Goal: Information Seeking & Learning: Learn about a topic

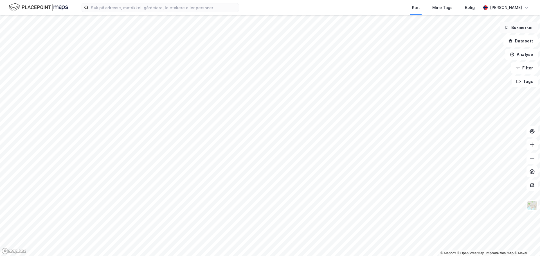
click at [515, 30] on button "Bokmerker" at bounding box center [519, 27] width 38 height 11
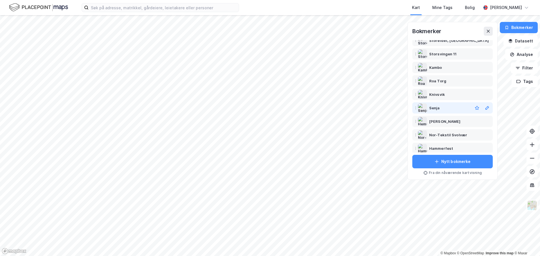
scroll to position [77, 0]
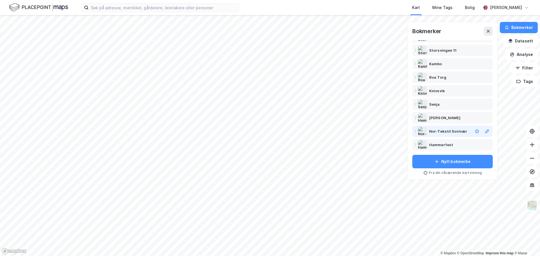
click at [440, 134] on div "Nor-Tekstil Svolvær" at bounding box center [448, 131] width 38 height 7
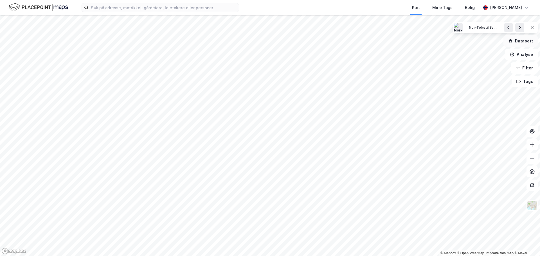
click at [526, 41] on button "Datasett" at bounding box center [521, 40] width 34 height 11
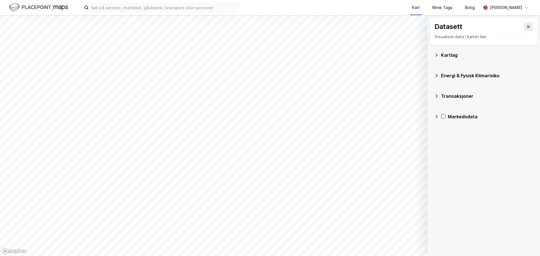
click at [444, 57] on div "Kartlag" at bounding box center [487, 55] width 92 height 7
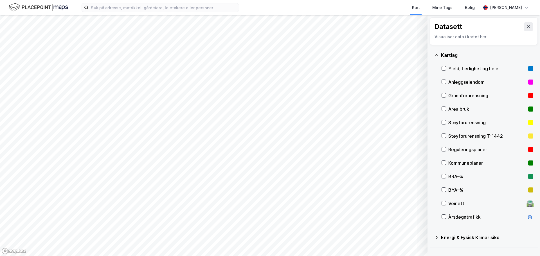
click at [479, 151] on div "Reguleringsplaner" at bounding box center [487, 149] width 78 height 7
click at [526, 28] on icon at bounding box center [528, 26] width 5 height 5
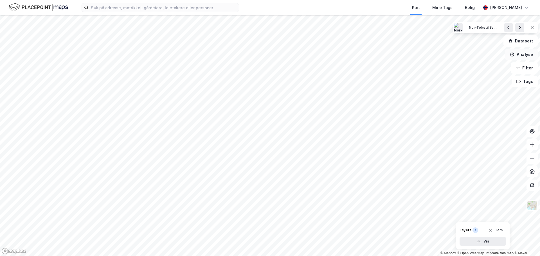
click at [525, 53] on button "Analyse" at bounding box center [521, 54] width 33 height 11
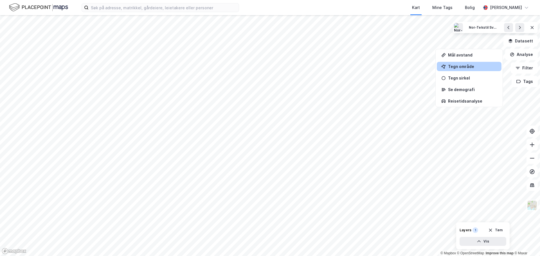
click at [471, 69] on div "Tegn område" at bounding box center [469, 66] width 65 height 9
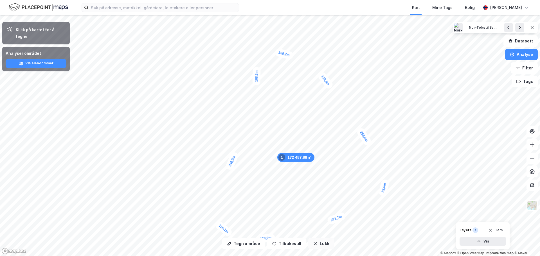
click at [317, 245] on button "Lukk" at bounding box center [321, 243] width 26 height 11
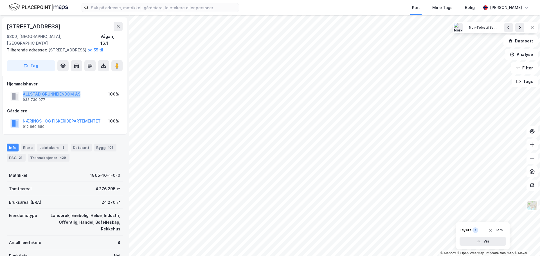
drag, startPoint x: 82, startPoint y: 95, endPoint x: 24, endPoint y: 89, distance: 58.5
click at [24, 90] on div "ALLSTAD GRUNNEIENDOM AS 933 730 077 100%" at bounding box center [64, 97] width 115 height 14
copy button "ALLSTAD GRUNNEIENDOM AS"
click at [481, 30] on div "Nor-Tekstil Svolvær" at bounding box center [483, 27] width 28 height 5
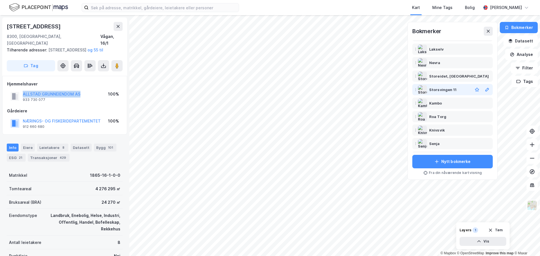
scroll to position [77, 0]
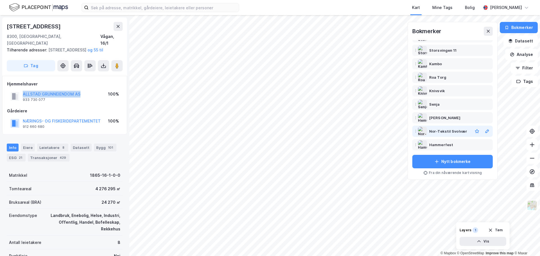
click at [440, 131] on div "Nor-Tekstil Svolvær" at bounding box center [448, 131] width 38 height 7
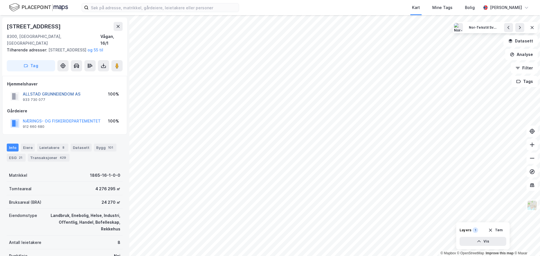
click at [0, 0] on button "ALLSTAD GRUNNEIENDOM AS" at bounding box center [0, 0] width 0 height 0
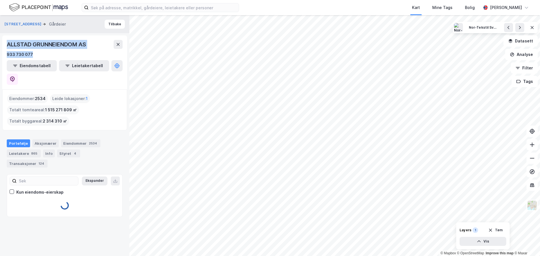
drag, startPoint x: 6, startPoint y: 45, endPoint x: 89, endPoint y: 50, distance: 83.7
click at [89, 50] on div "ALLSTAD GRUNNEIENDOM AS 933 730 077 Eiendomstabell Leietakertabell" at bounding box center [64, 62] width 125 height 54
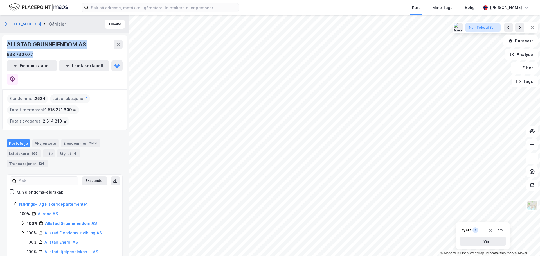
click at [483, 29] on div "Nor-Tekstil Svolvær" at bounding box center [483, 27] width 28 height 5
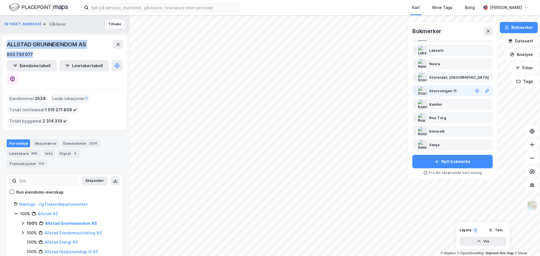
scroll to position [77, 0]
click at [450, 133] on div "Nor-Tekstil Svolvær" at bounding box center [448, 131] width 38 height 7
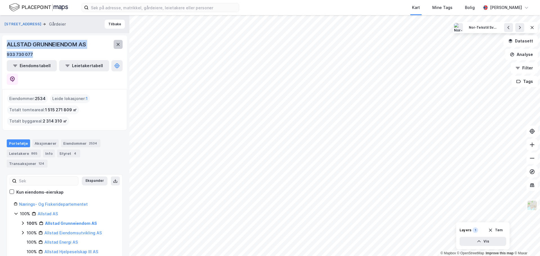
click at [117, 45] on icon at bounding box center [118, 44] width 5 height 5
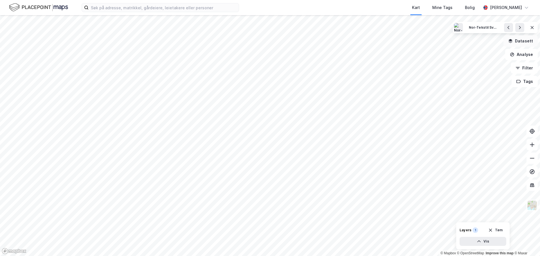
click at [519, 41] on button "Datasett" at bounding box center [521, 40] width 34 height 11
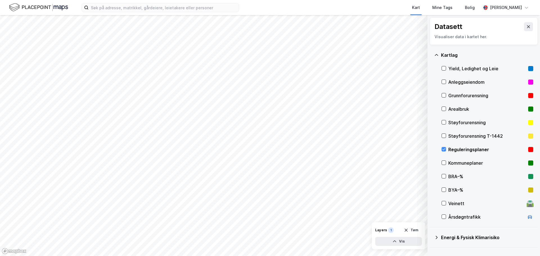
click at [448, 150] on div "Reguleringsplaner" at bounding box center [488, 150] width 92 height 14
click at [526, 25] on icon at bounding box center [528, 26] width 5 height 5
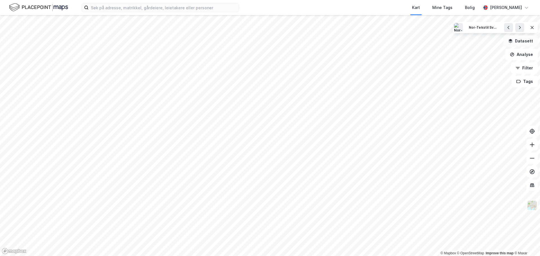
click at [523, 41] on button "Datasett" at bounding box center [521, 40] width 34 height 11
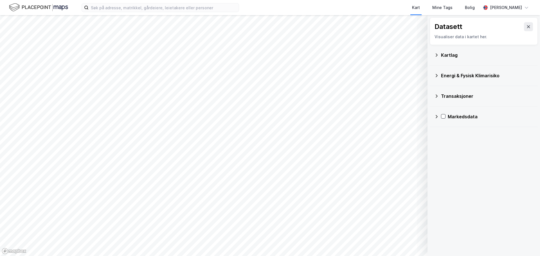
click at [457, 58] on div "Kartlag" at bounding box center [487, 55] width 92 height 7
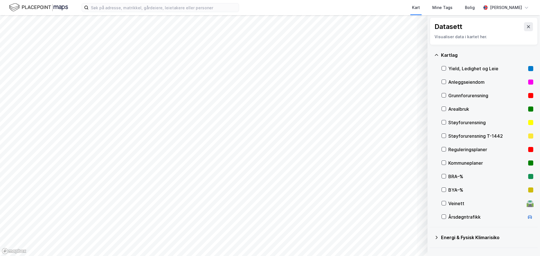
click at [453, 151] on div "Reguleringsplaner" at bounding box center [487, 149] width 78 height 7
click at [526, 29] on icon at bounding box center [528, 26] width 5 height 5
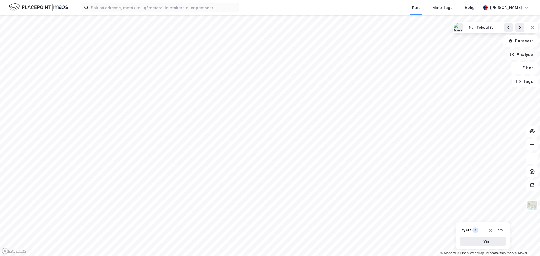
click at [521, 57] on button "Analyse" at bounding box center [521, 54] width 33 height 11
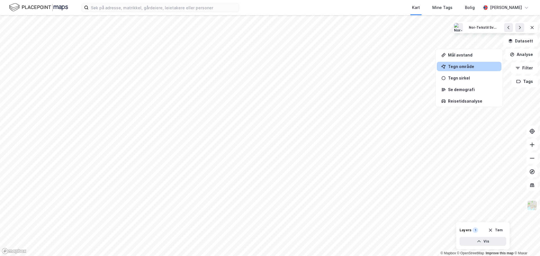
click at [462, 68] on div "Tegn område" at bounding box center [472, 66] width 49 height 5
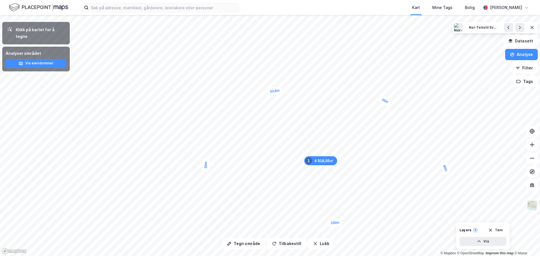
click at [533, 208] on img at bounding box center [532, 205] width 11 height 11
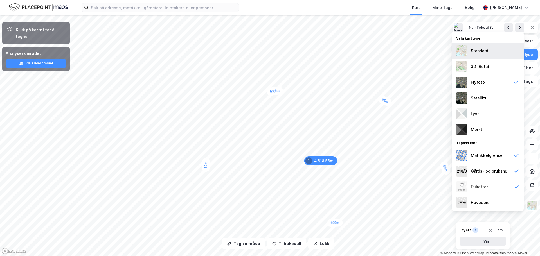
click at [482, 54] on div "Standard" at bounding box center [488, 51] width 72 height 16
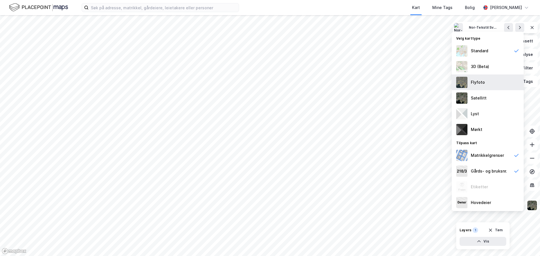
click at [490, 85] on div "Flyfoto" at bounding box center [488, 83] width 72 height 16
click at [487, 55] on div "Standard" at bounding box center [488, 51] width 72 height 16
click at [525, 42] on button "Datasett" at bounding box center [521, 40] width 34 height 11
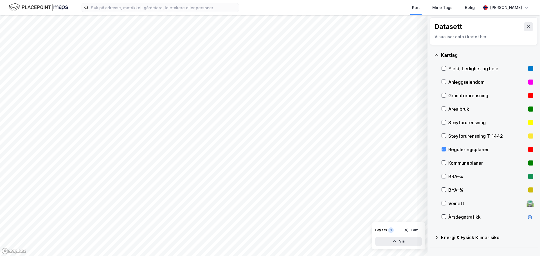
click at [455, 150] on div "Reguleringsplaner" at bounding box center [487, 149] width 78 height 7
click at [524, 28] on button at bounding box center [528, 26] width 9 height 9
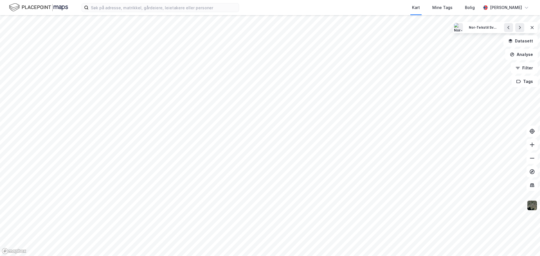
click at [532, 208] on img at bounding box center [532, 205] width 11 height 11
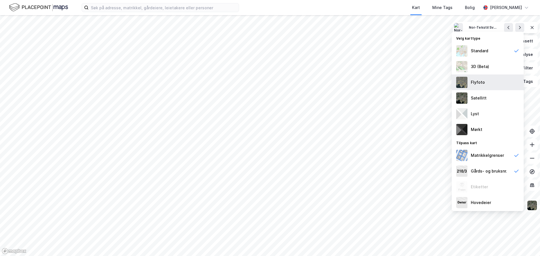
click at [464, 82] on img at bounding box center [461, 82] width 11 height 11
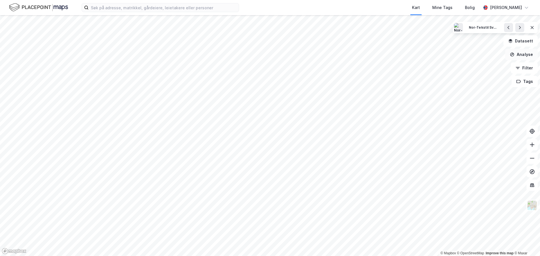
click at [533, 56] on button "Analyse" at bounding box center [521, 54] width 33 height 11
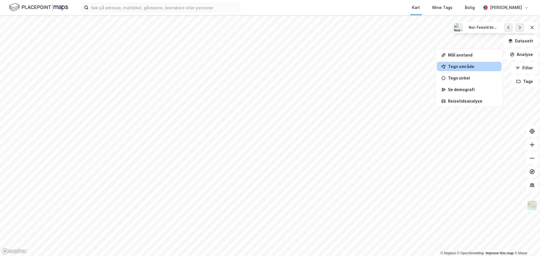
click at [477, 69] on div "Tegn område" at bounding box center [469, 66] width 65 height 9
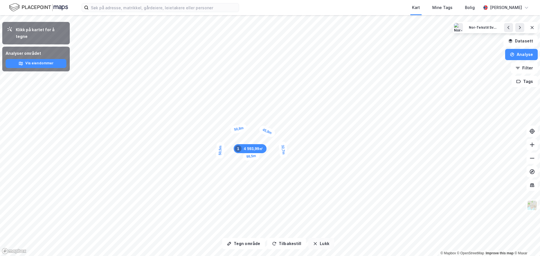
click at [321, 250] on div "Tegn område Tilbakestill Lukk Klikk på kartet for å tegne Analyser området Vis …" at bounding box center [270, 135] width 540 height 241
click at [533, 209] on img at bounding box center [532, 205] width 11 height 11
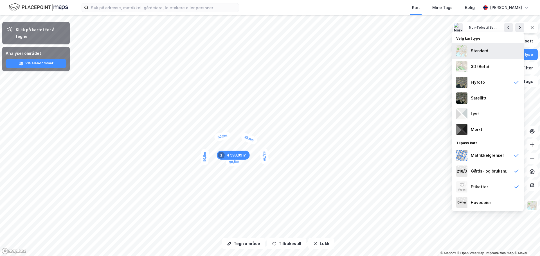
click at [477, 54] on div "Standard" at bounding box center [479, 51] width 17 height 7
